Goal: Transaction & Acquisition: Book appointment/travel/reservation

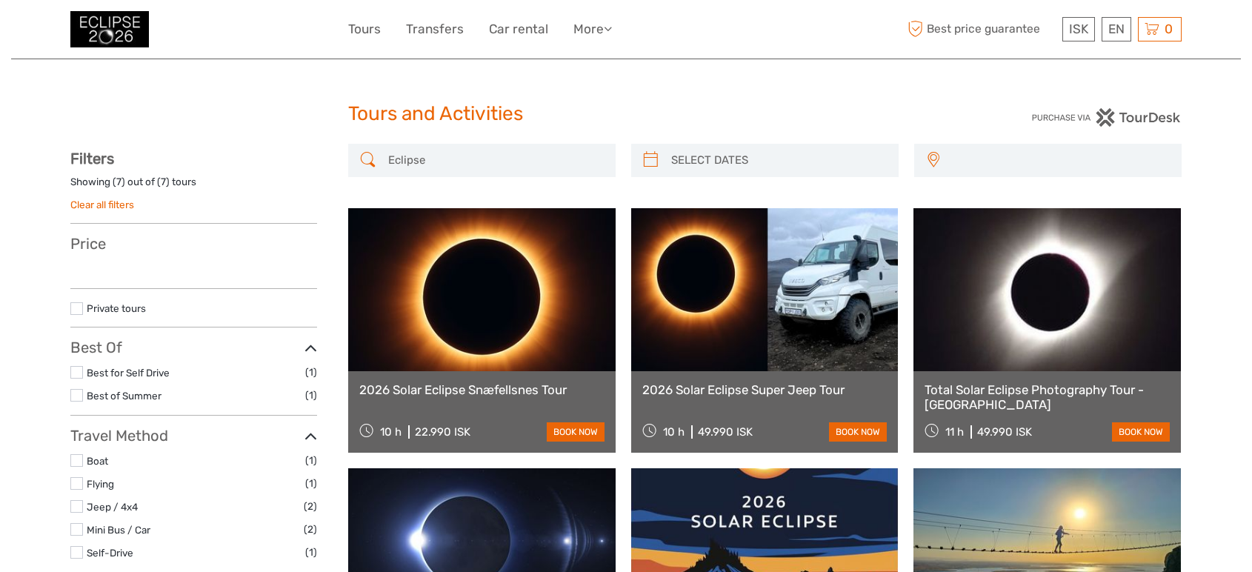
select select
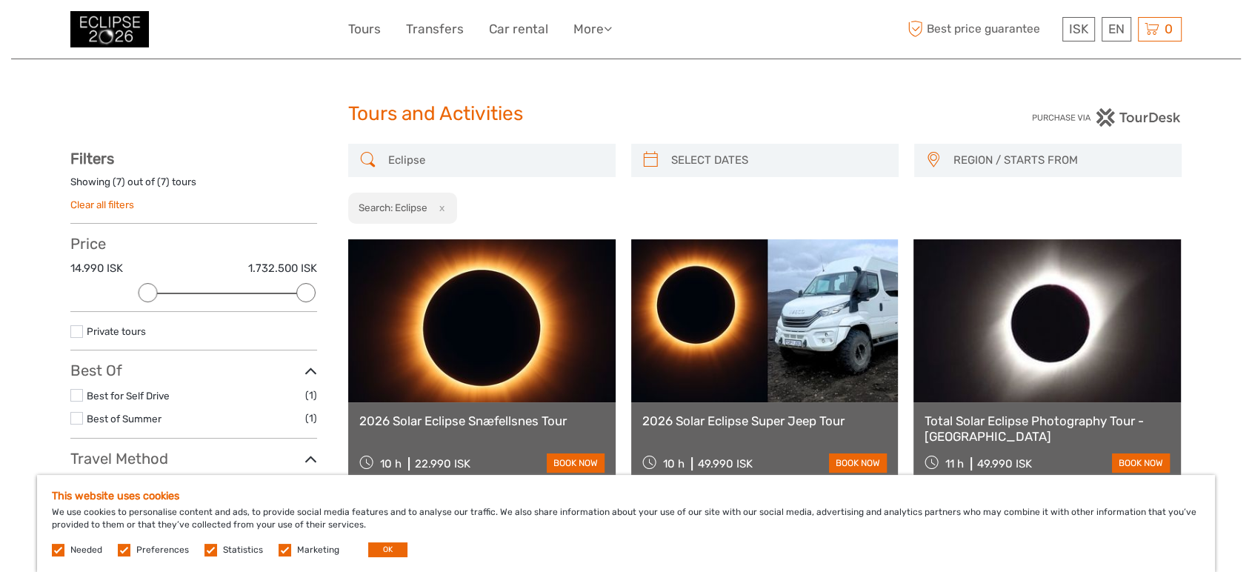
scroll to position [164, 0]
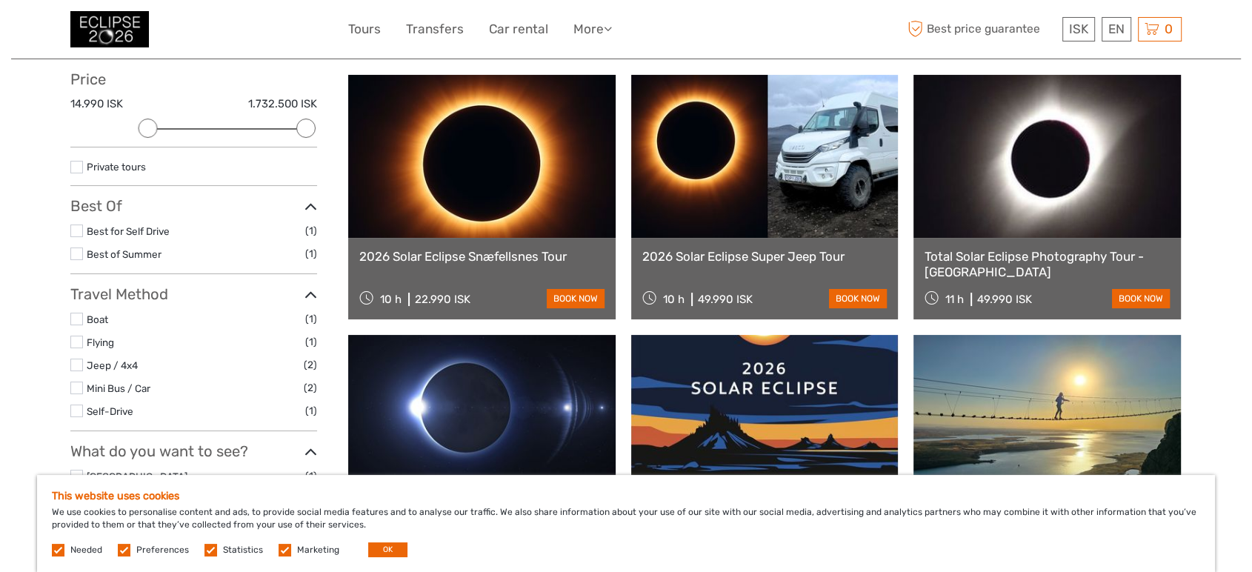
click at [473, 200] on link at bounding box center [481, 156] width 267 height 163
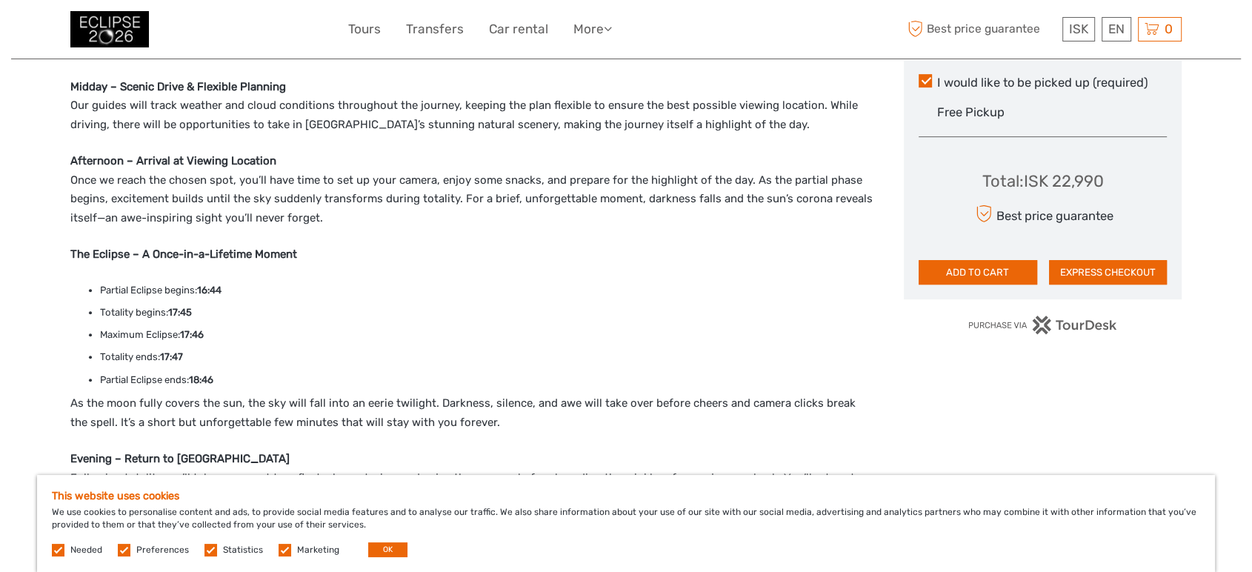
scroll to position [658, 0]
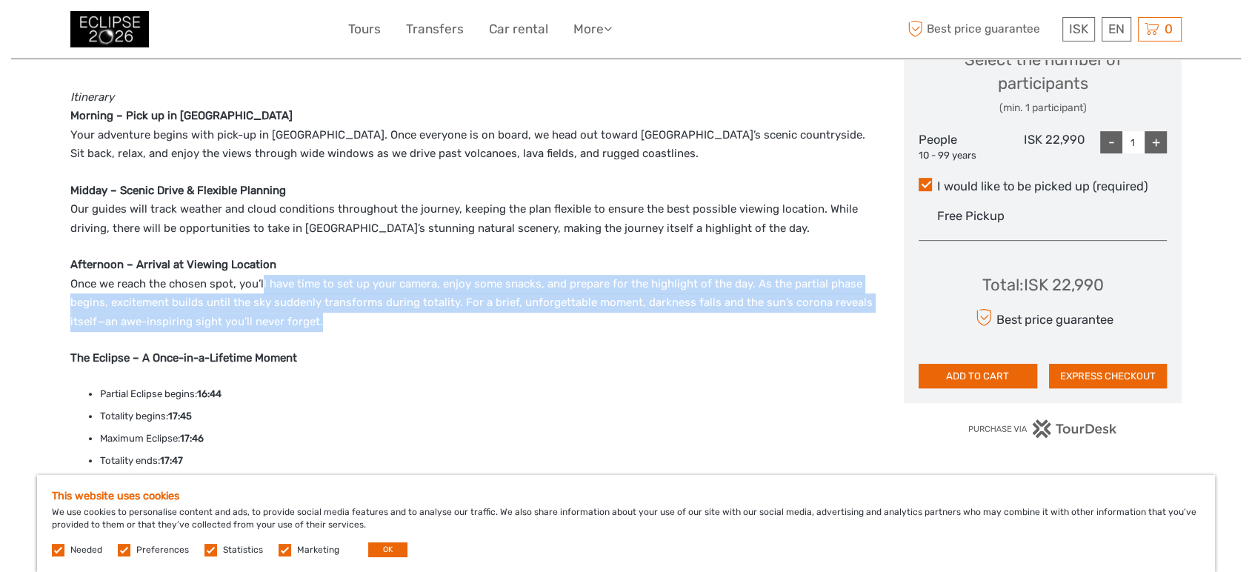
drag, startPoint x: 262, startPoint y: 280, endPoint x: 442, endPoint y: 318, distance: 184.0
click at [442, 318] on p "Afternoon – Arrival at Viewing Location Once we reach the chosen spot, you’ll h…" at bounding box center [471, 294] width 802 height 76
click at [443, 318] on p "Afternoon – Arrival at Viewing Location Once we reach the chosen spot, you’ll h…" at bounding box center [471, 294] width 802 height 76
click at [445, 321] on p "Afternoon – Arrival at Viewing Location Once we reach the chosen spot, you’ll h…" at bounding box center [471, 294] width 802 height 76
click at [362, 324] on p "Afternoon – Arrival at Viewing Location Once we reach the chosen spot, you’ll h…" at bounding box center [471, 294] width 802 height 76
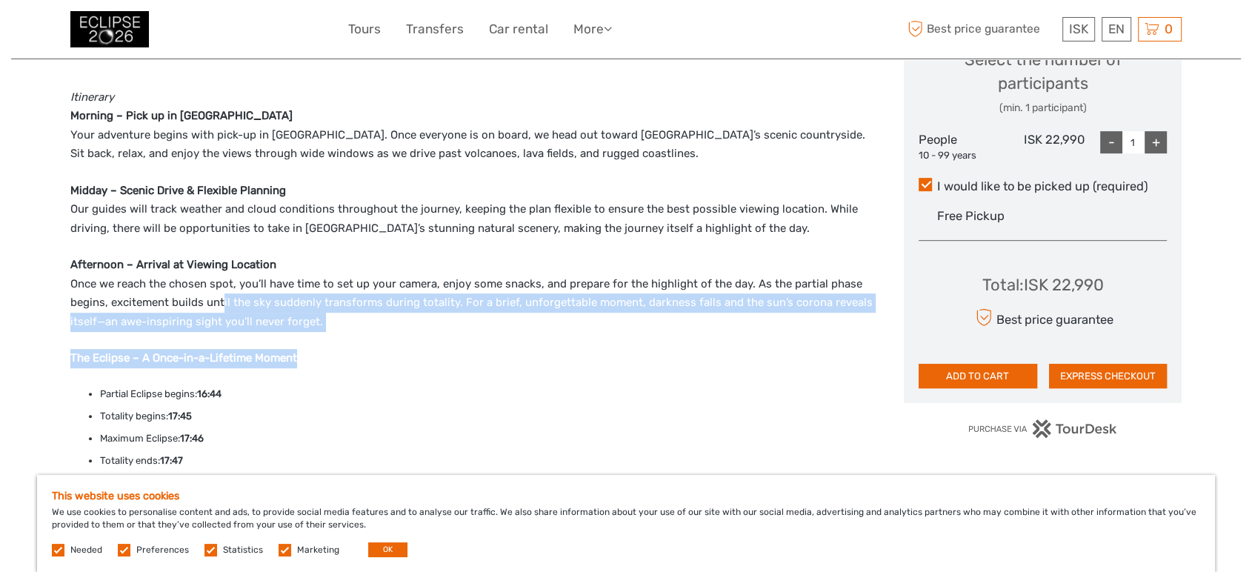
drag, startPoint x: 330, startPoint y: 330, endPoint x: 221, endPoint y: 309, distance: 110.2
click at [221, 309] on div "Join us on [DATE], for a once-in-a-lifetime journey to witness the total solar …" at bounding box center [471, 370] width 802 height 787
